Goal: Transaction & Acquisition: Purchase product/service

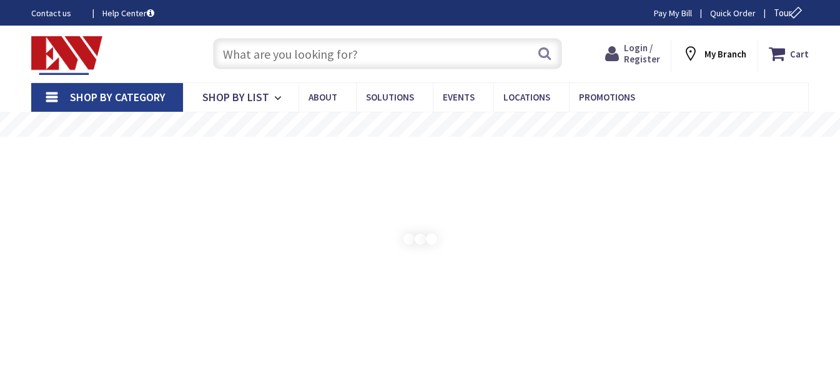
click at [642, 42] on span "Login / Register" at bounding box center [642, 53] width 36 height 23
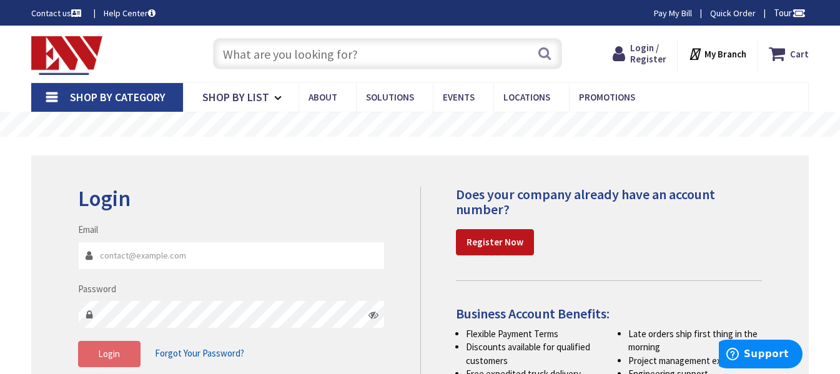
type input "rob@lcnelectric.com"
click at [111, 351] on span "Login" at bounding box center [109, 354] width 22 height 12
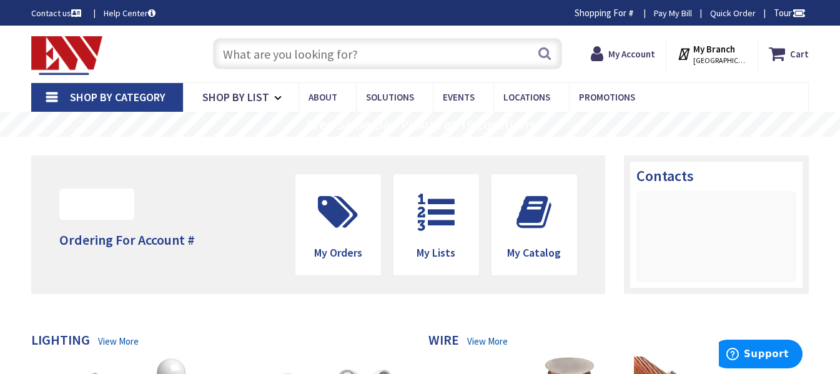
click at [354, 57] on input "text" at bounding box center [387, 53] width 349 height 31
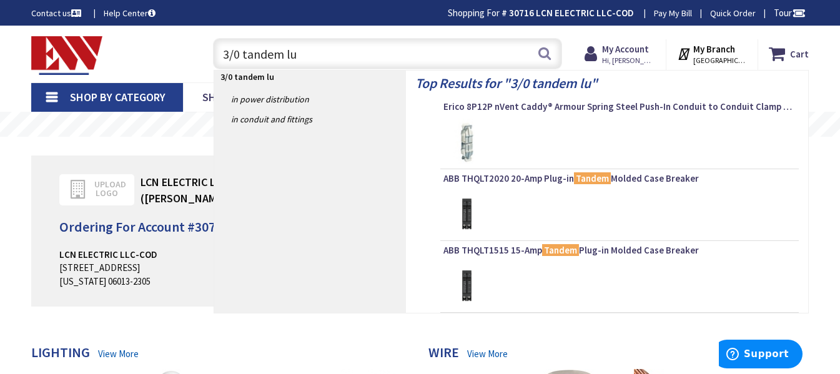
type input "3/0 tandem lug"
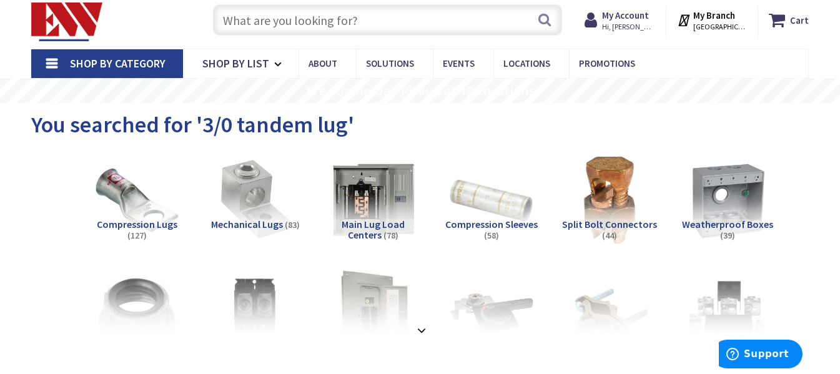
scroll to position [62, 0]
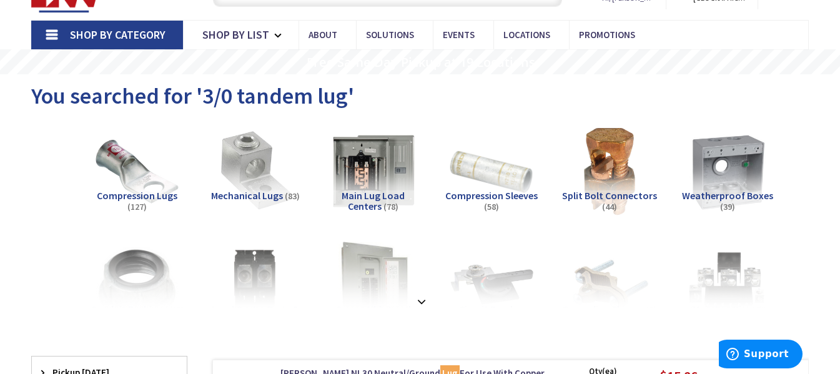
click at [237, 189] on span "Mechanical Lugs" at bounding box center [247, 195] width 72 height 12
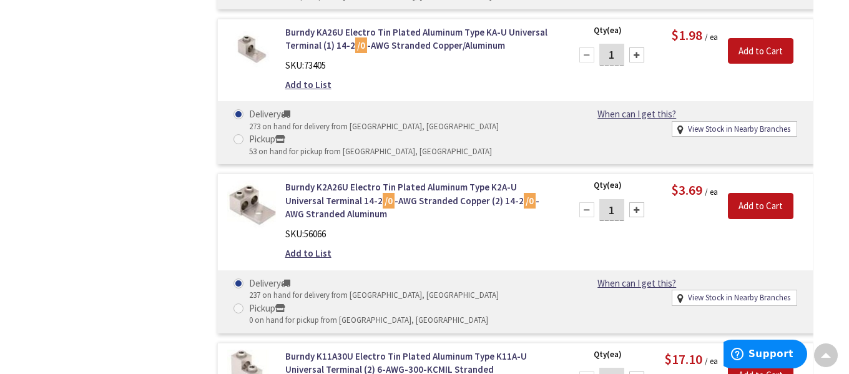
scroll to position [2331, 0]
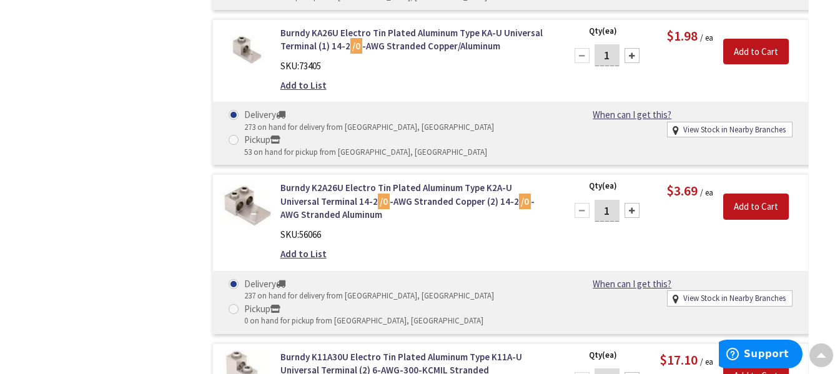
select select "data-availability"
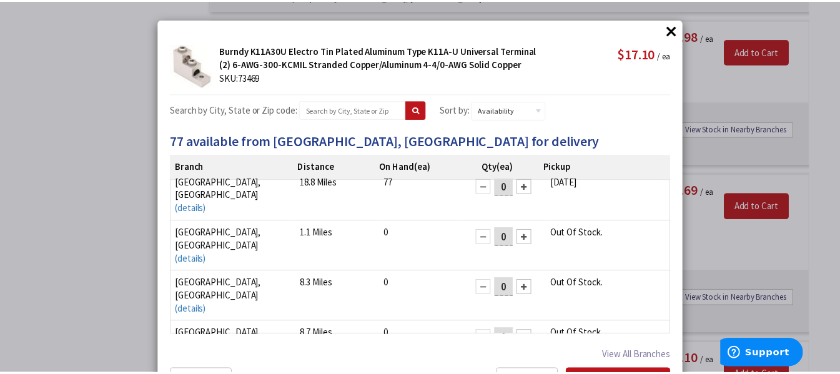
scroll to position [0, 0]
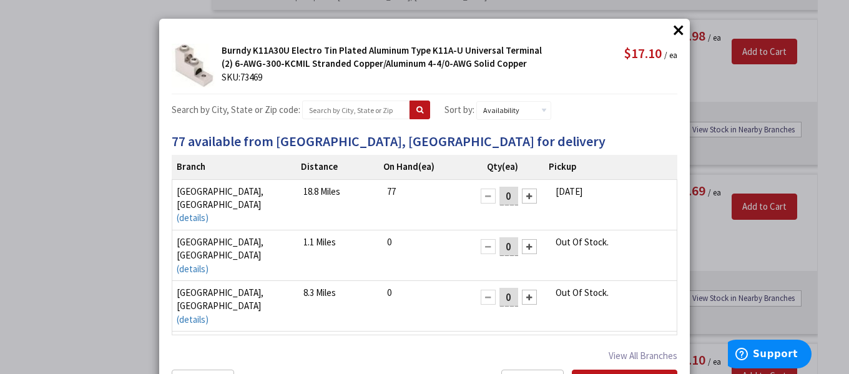
click at [680, 25] on button "×" at bounding box center [678, 30] width 19 height 19
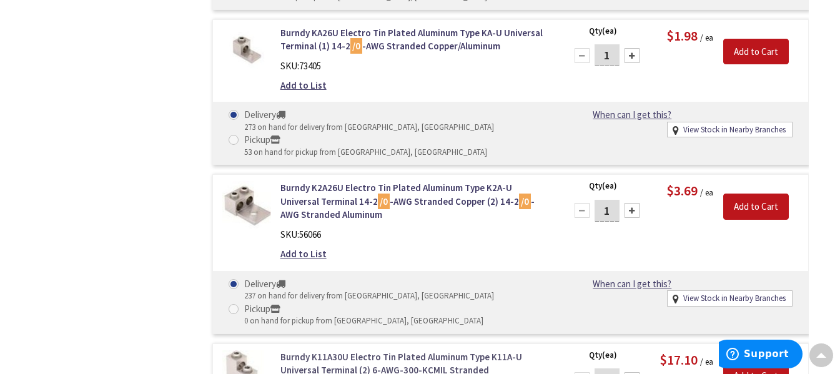
click at [396, 350] on link "Burndy K11A30U Electro Tin Plated Aluminum Type K11A-U Universal Terminal (2) 6…" at bounding box center [415, 370] width 270 height 40
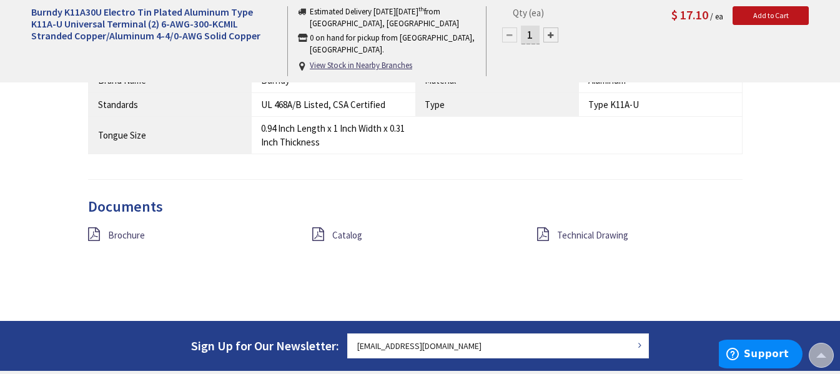
scroll to position [936, 0]
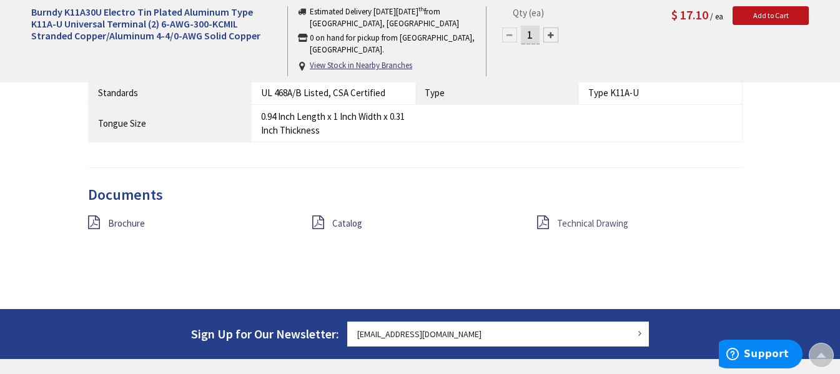
click at [575, 229] on span "Technical Drawing" at bounding box center [592, 223] width 71 height 12
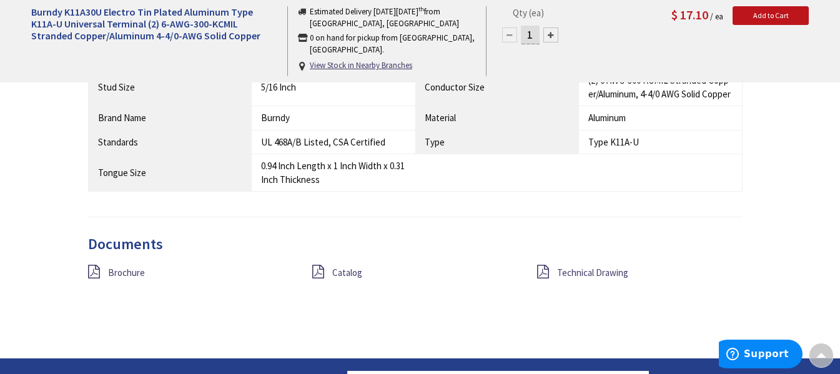
scroll to position [885, 0]
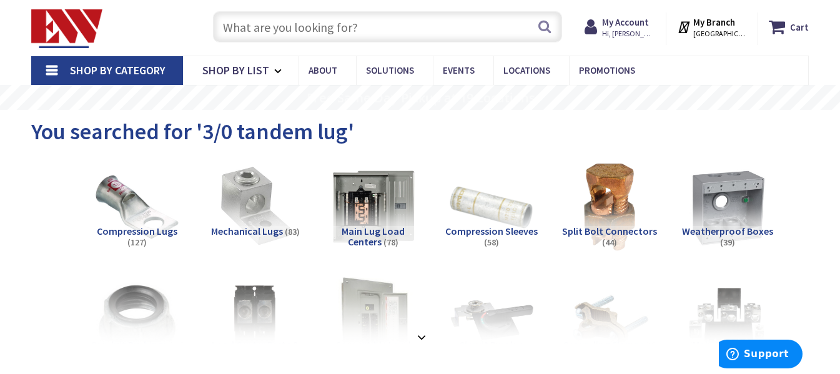
scroll to position [27, 0]
click at [244, 228] on span "Mechanical Lugs" at bounding box center [247, 230] width 72 height 12
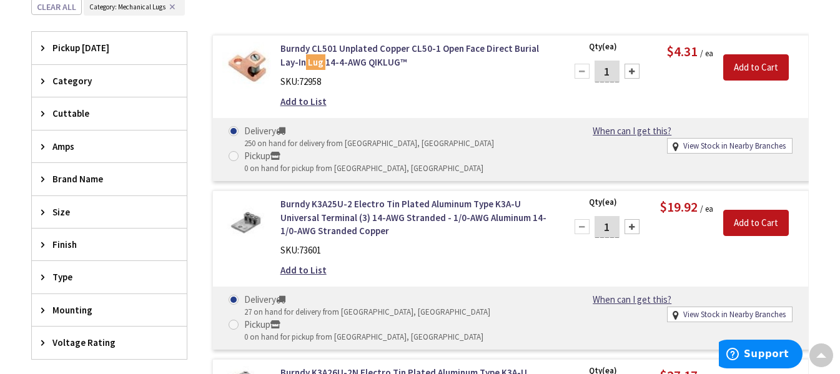
scroll to position [397, 0]
click at [76, 202] on div "Size" at bounding box center [109, 213] width 155 height 32
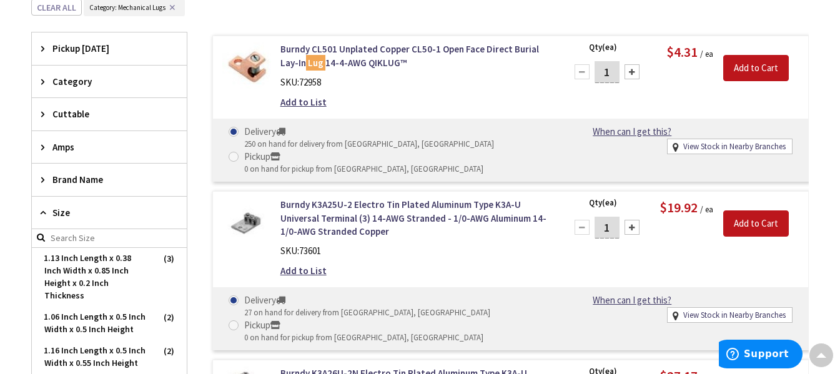
click at [106, 86] on span "Category" at bounding box center [103, 81] width 102 height 13
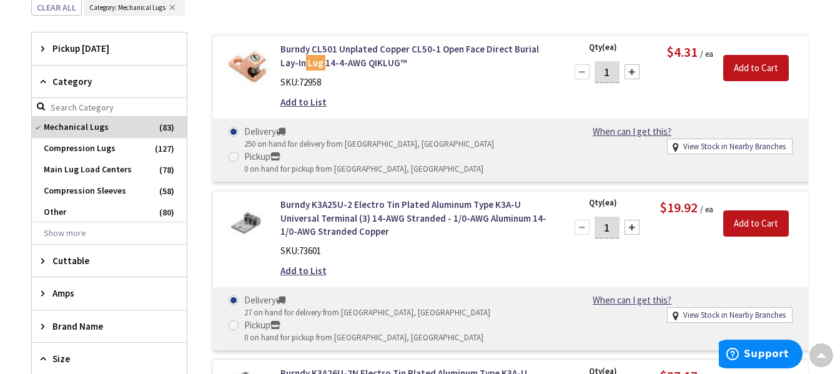
click at [106, 86] on span "Category" at bounding box center [103, 81] width 102 height 13
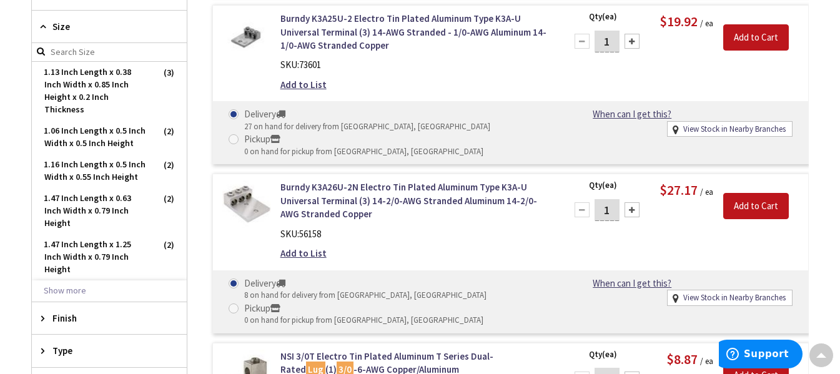
click at [152, 24] on span "Size" at bounding box center [103, 26] width 102 height 13
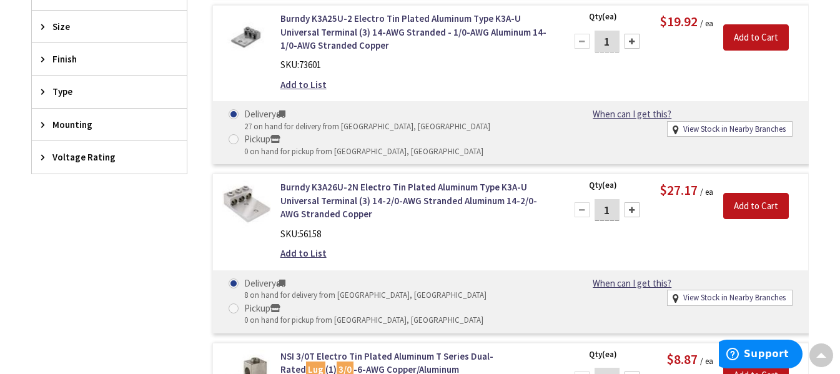
scroll to position [584, 0]
click at [97, 89] on span "Type" at bounding box center [103, 90] width 102 height 13
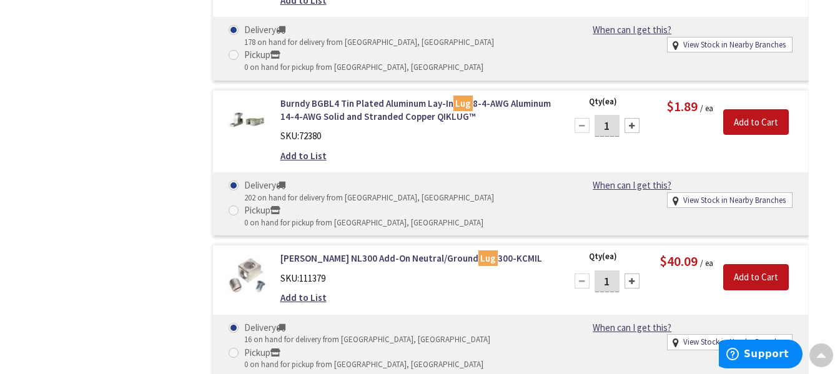
scroll to position [6117, 0]
